Goal: Find specific page/section: Find specific page/section

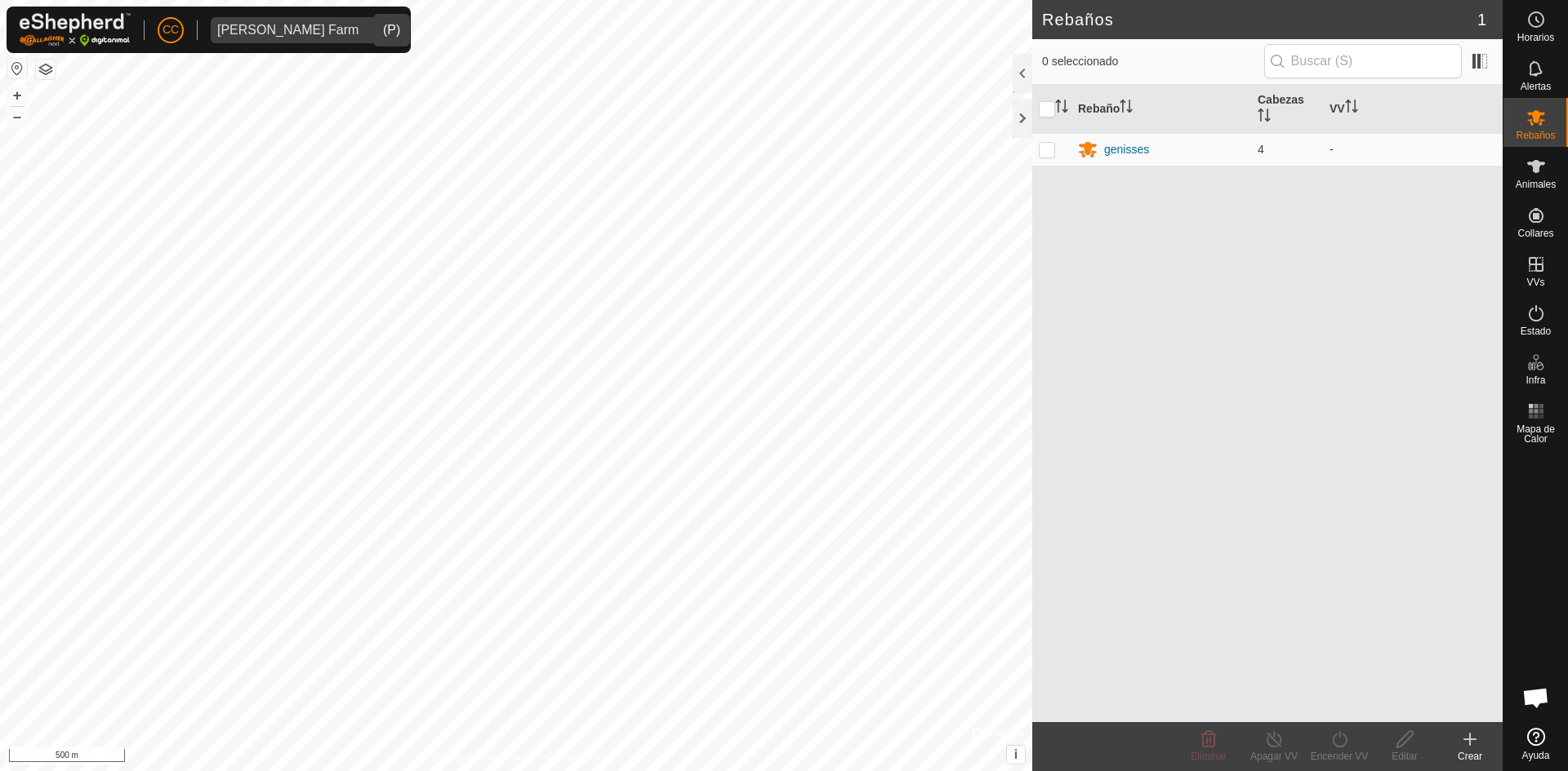
click at [299, 33] on div "[PERSON_NAME] Farm" at bounding box center [288, 30] width 142 height 13
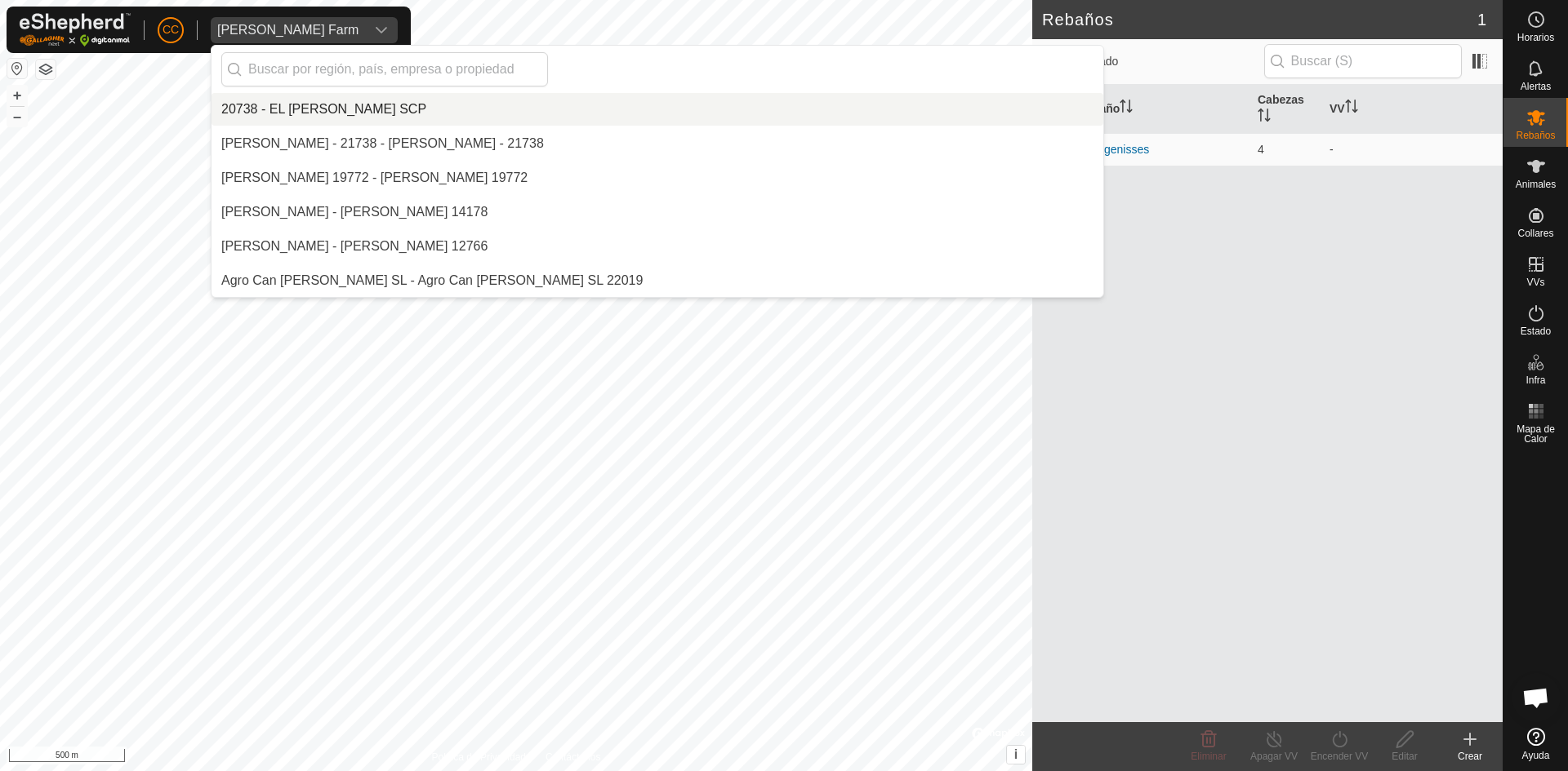
scroll to position [4629, 0]
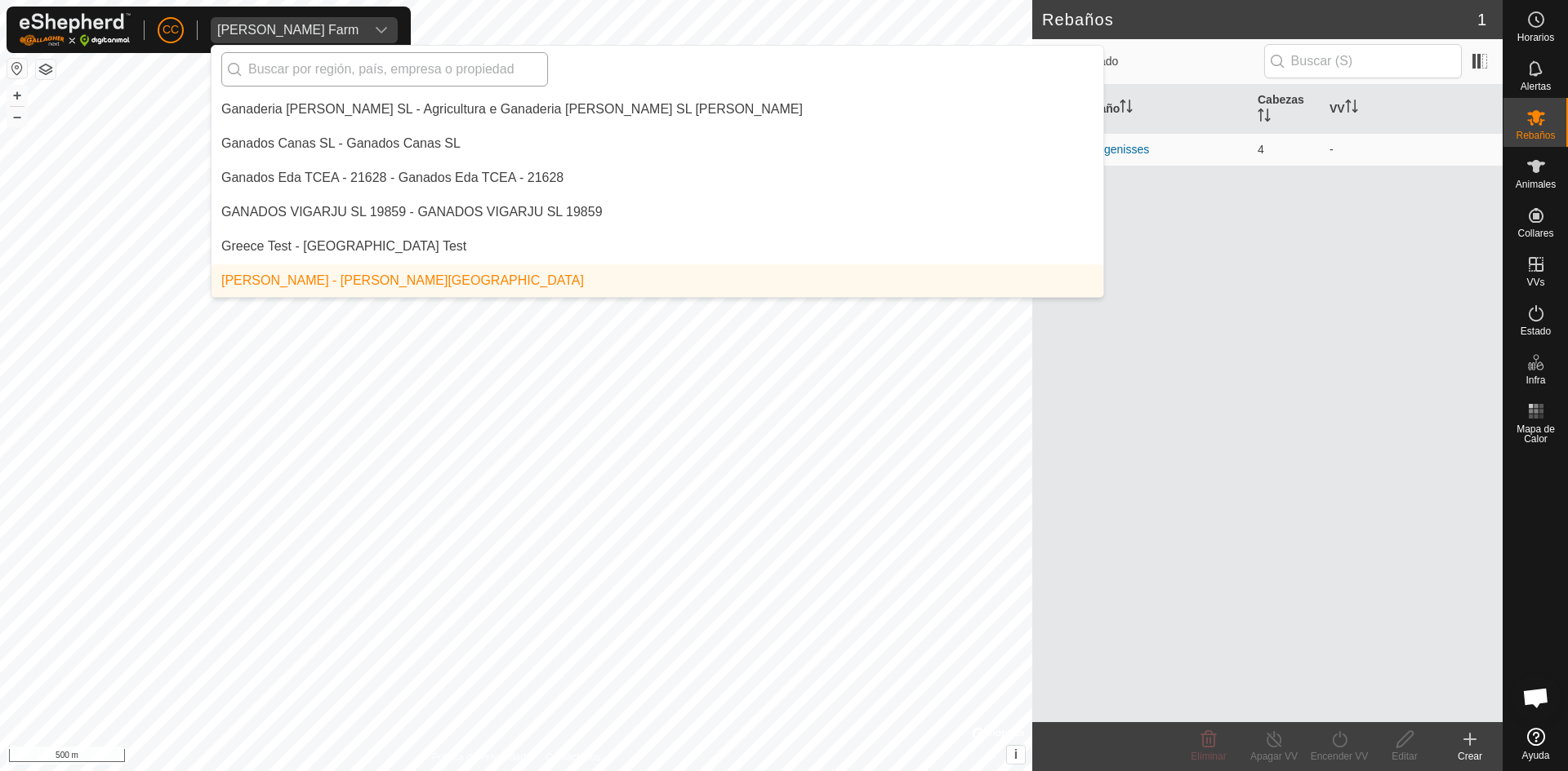
click at [383, 83] on input "text" at bounding box center [385, 69] width 327 height 34
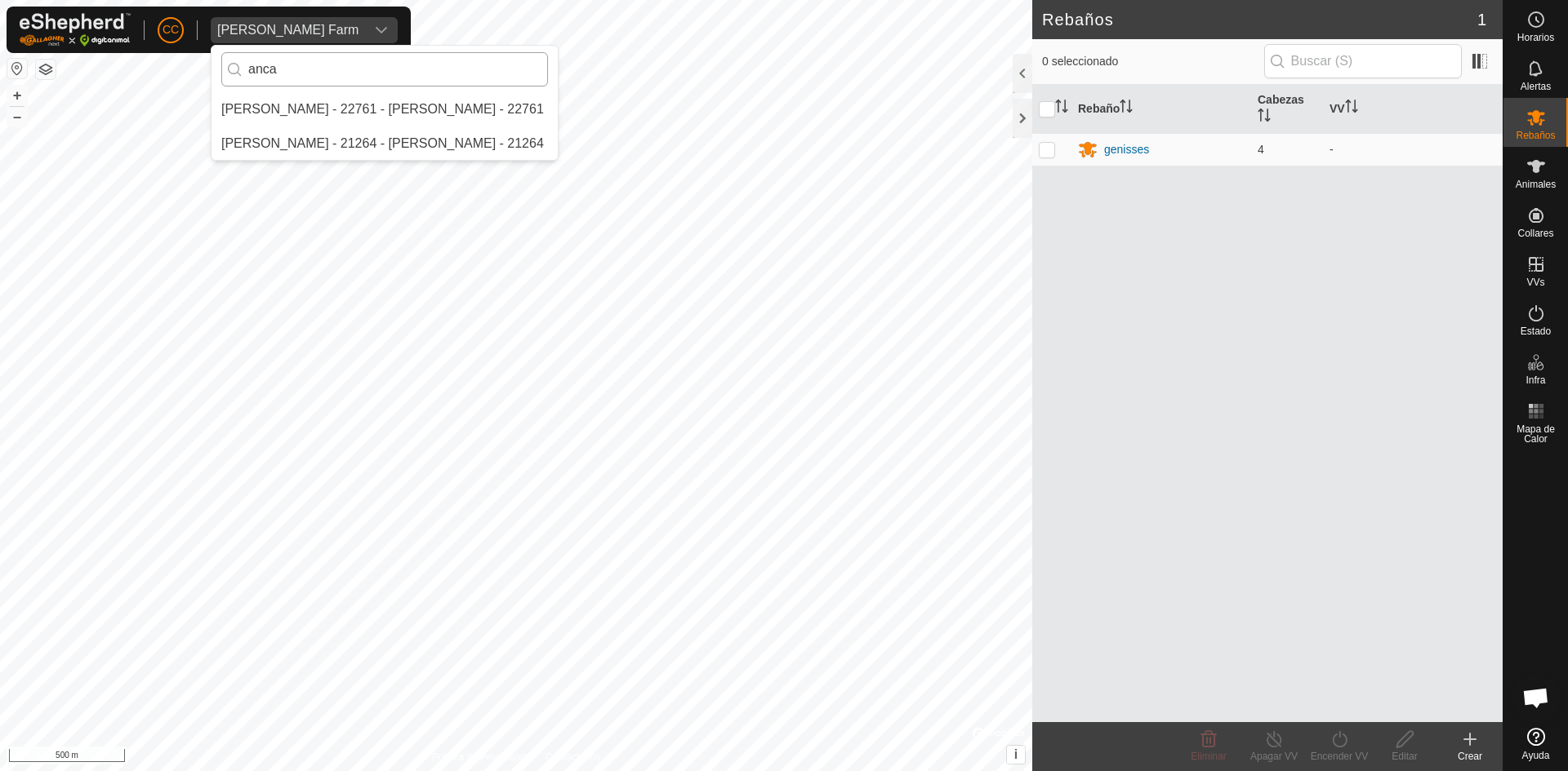
scroll to position [0, 0]
type input "anca"
click at [361, 113] on li "[PERSON_NAME] - 22761 - [PERSON_NAME] - 22761" at bounding box center [385, 108] width 346 height 32
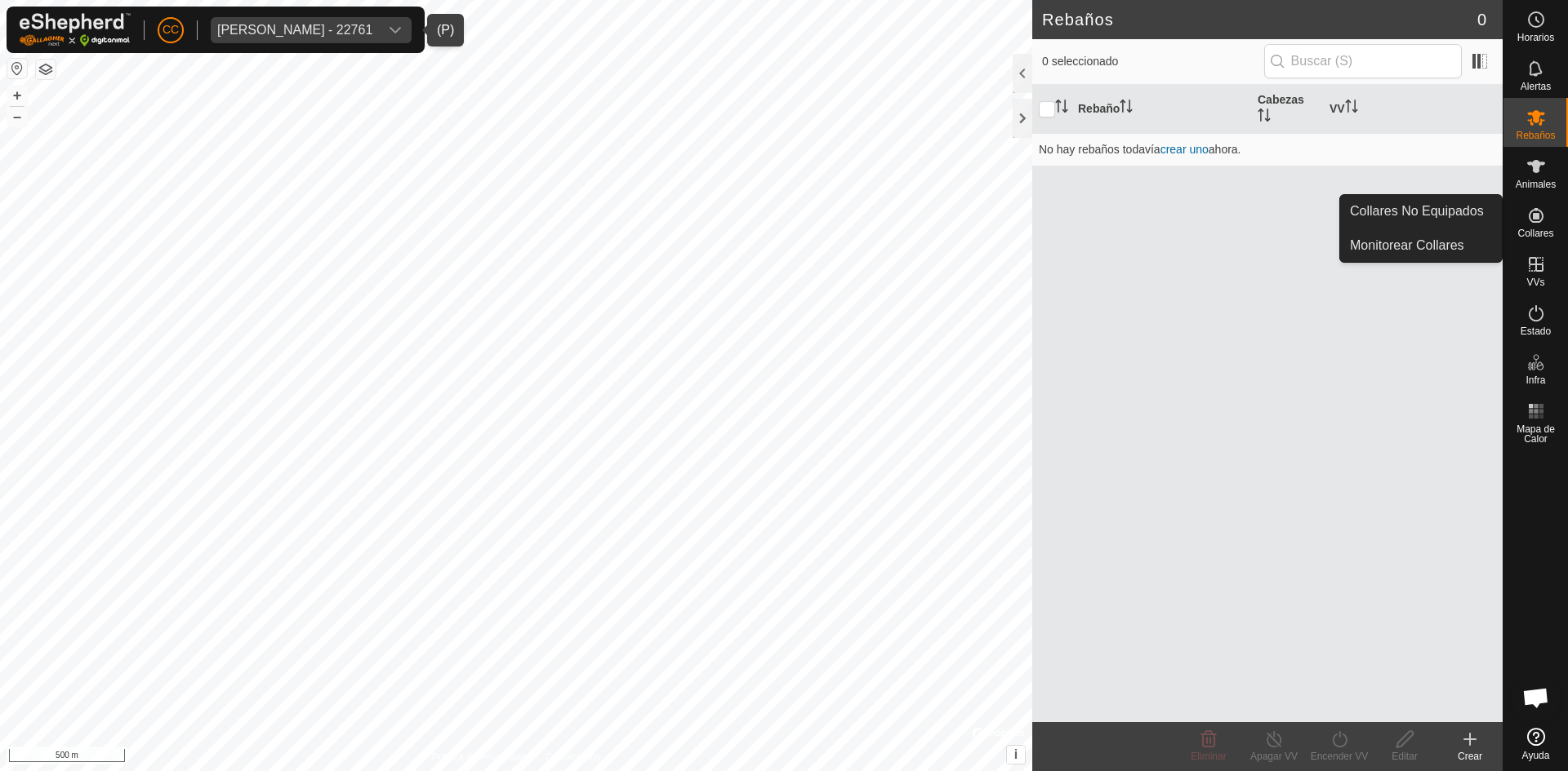
click at [1544, 227] on es-neckbands-svg-icon at bounding box center [1537, 216] width 30 height 26
click at [1411, 209] on link "Collares No Equipados" at bounding box center [1420, 211] width 162 height 32
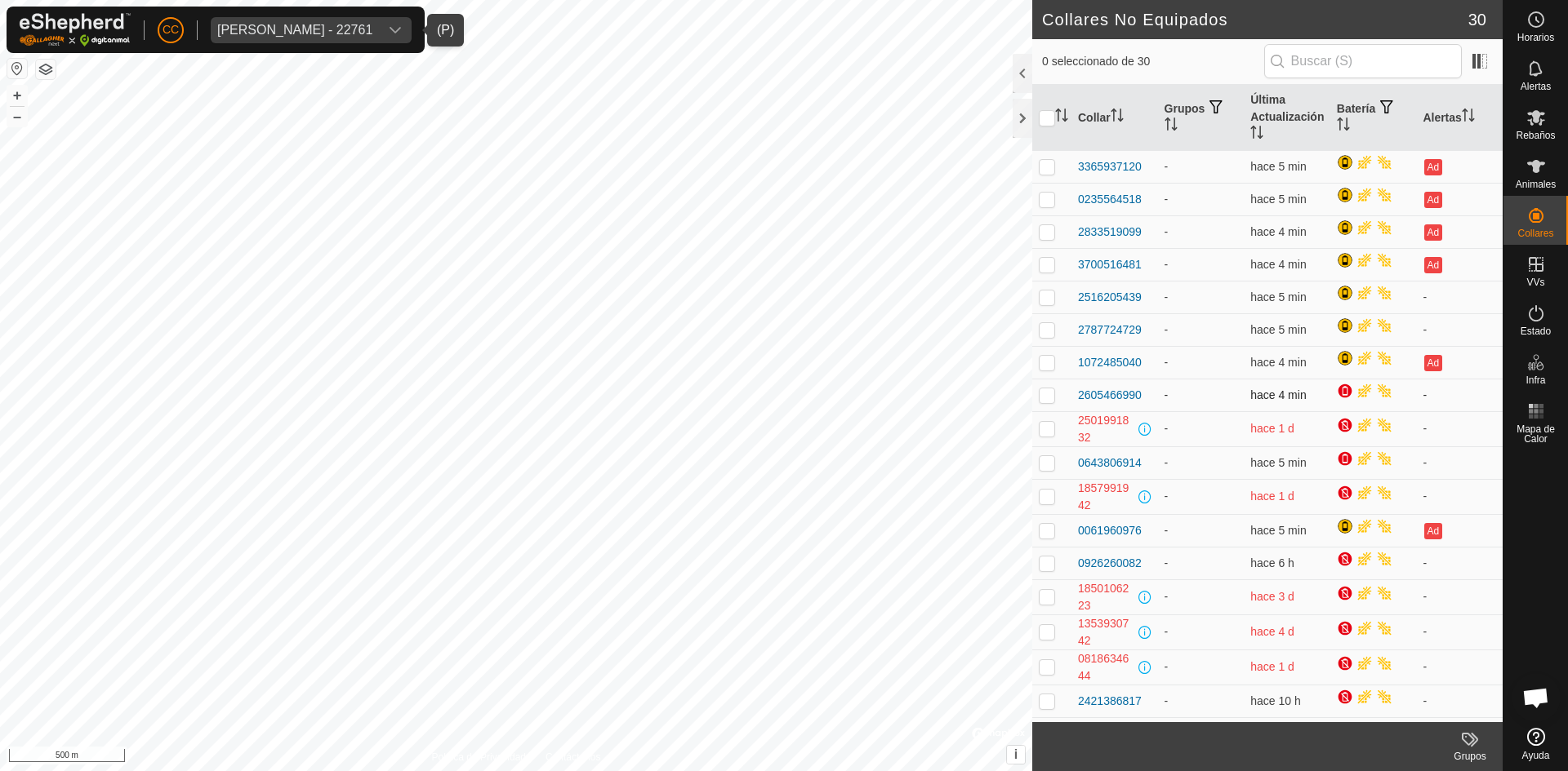
scroll to position [433, 0]
